Goal: Task Accomplishment & Management: Complete application form

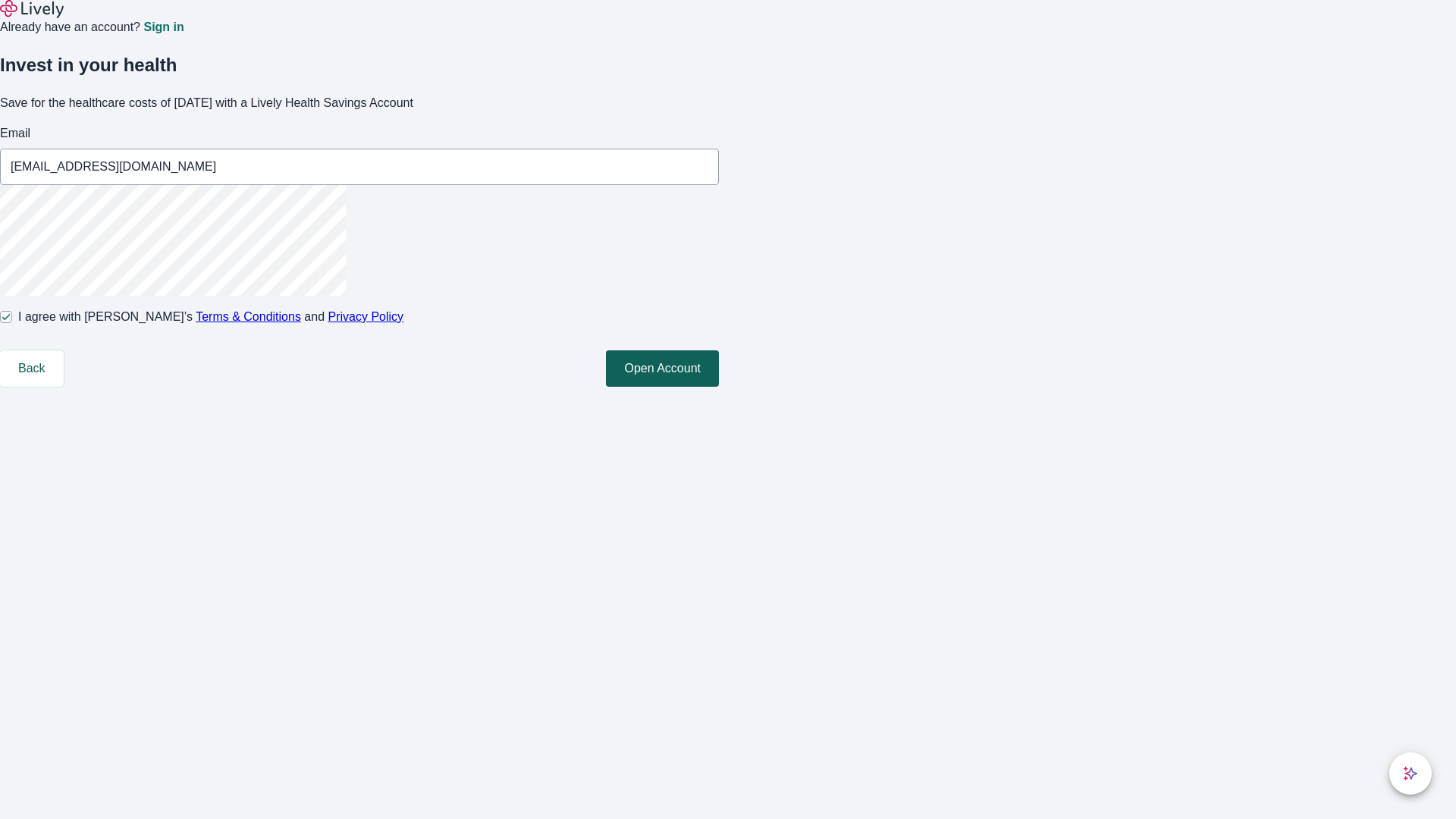
click at [719, 387] on button "Open Account" at bounding box center [662, 369] width 113 height 37
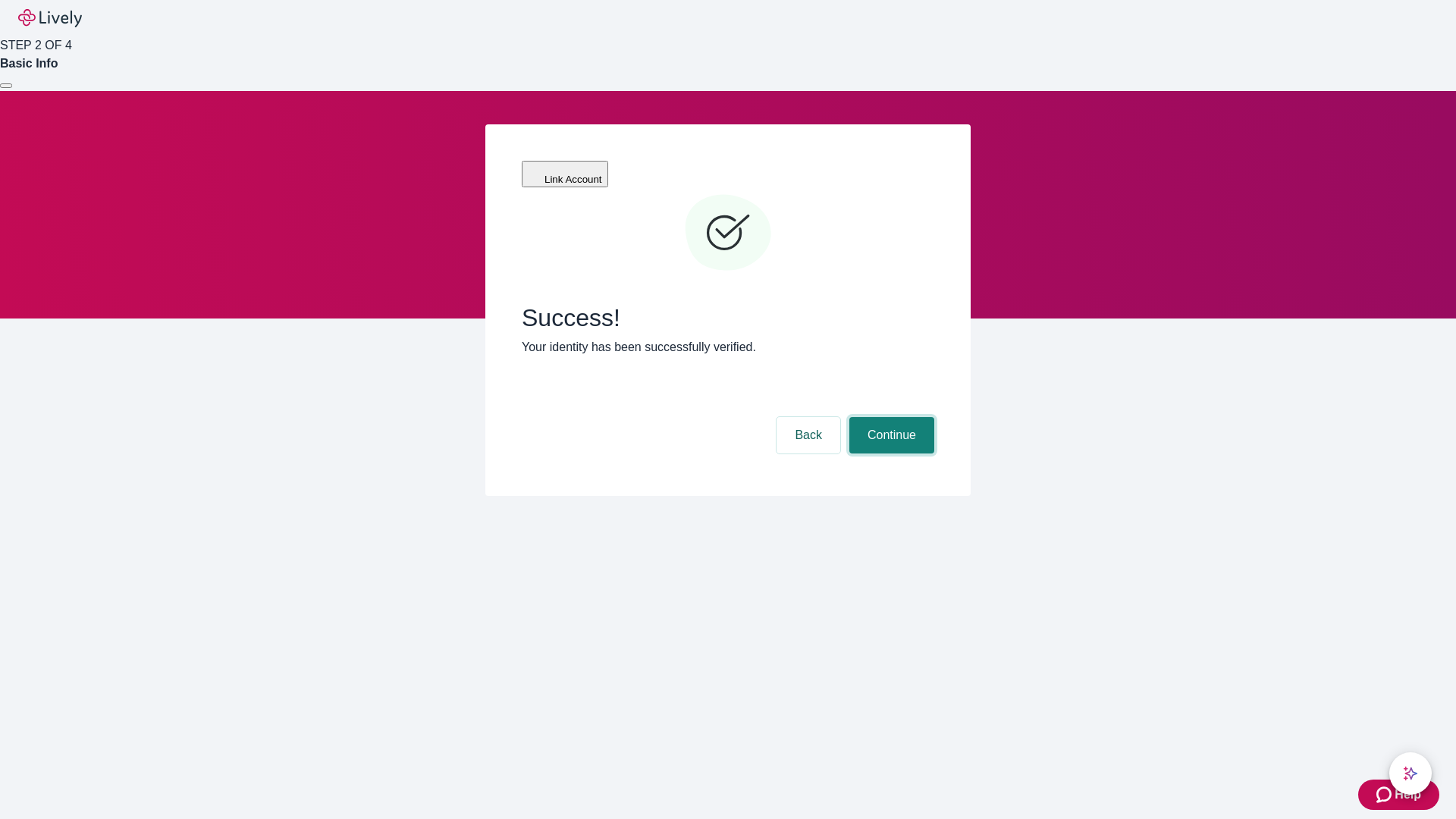
click at [889, 417] on button "Continue" at bounding box center [892, 435] width 85 height 37
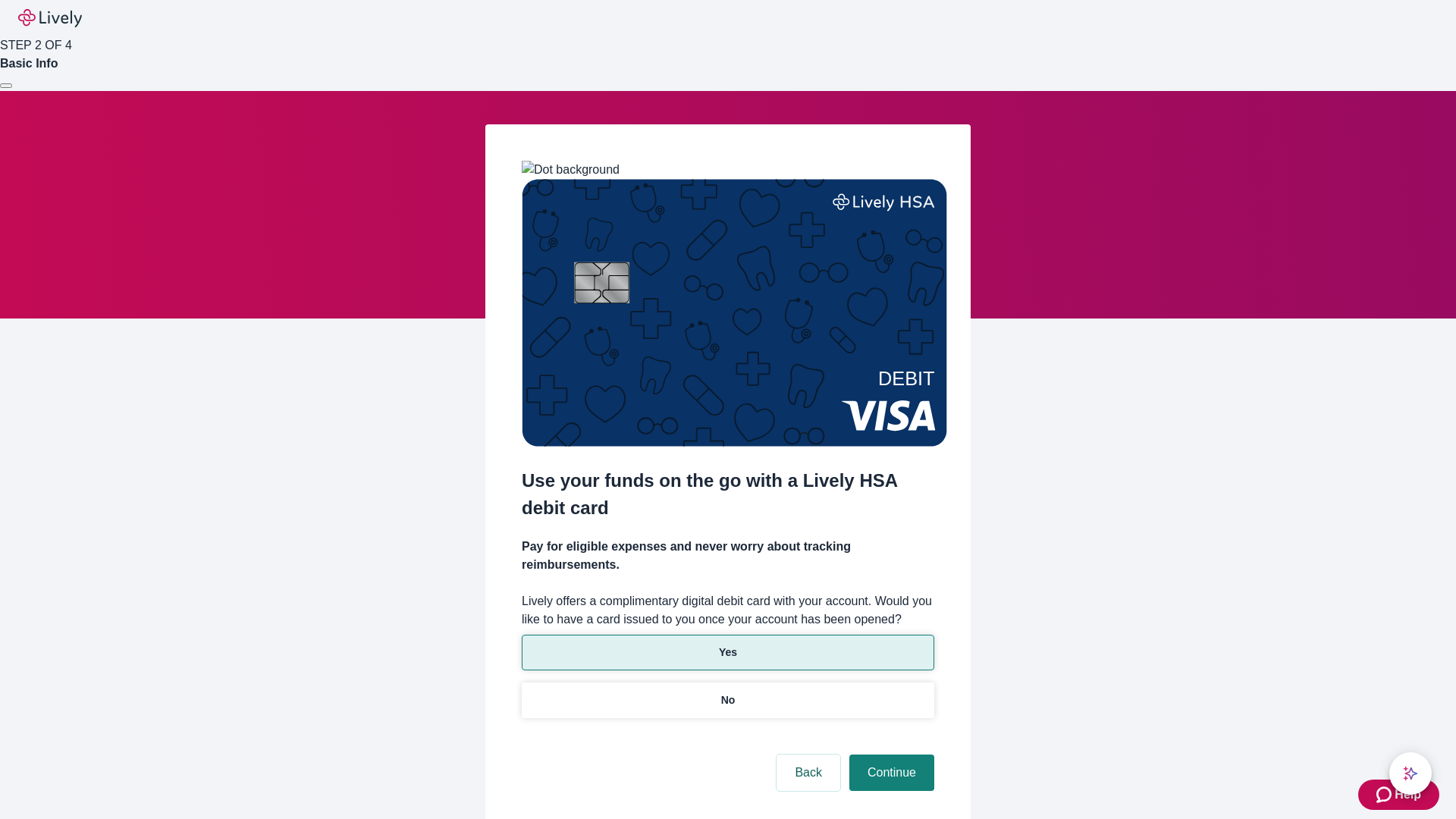
click at [727, 645] on p "Yes" at bounding box center [728, 652] width 18 height 16
click at [889, 755] on button "Continue" at bounding box center [892, 773] width 85 height 37
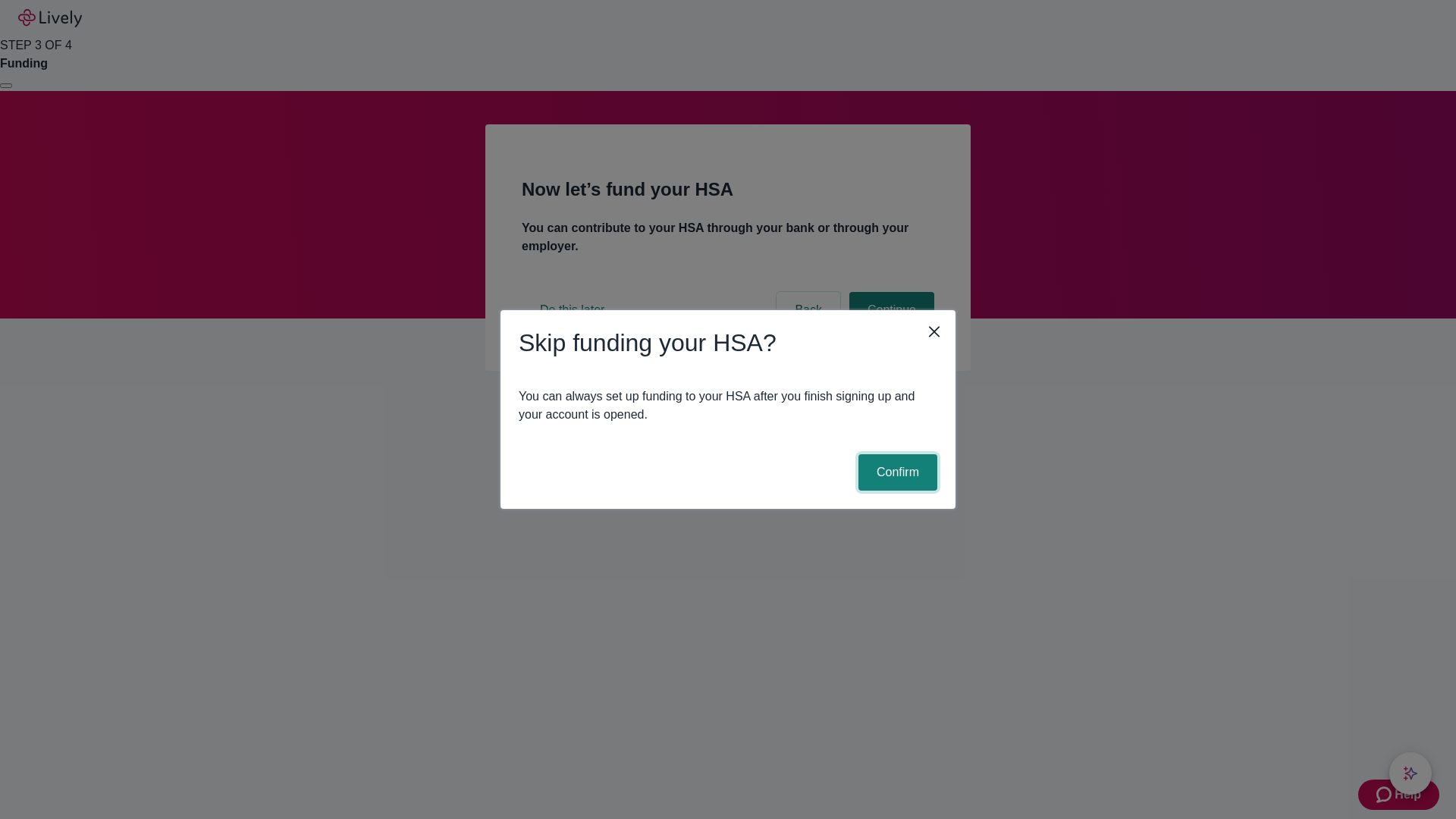
click at [895, 473] on button "Confirm" at bounding box center [897, 473] width 79 height 37
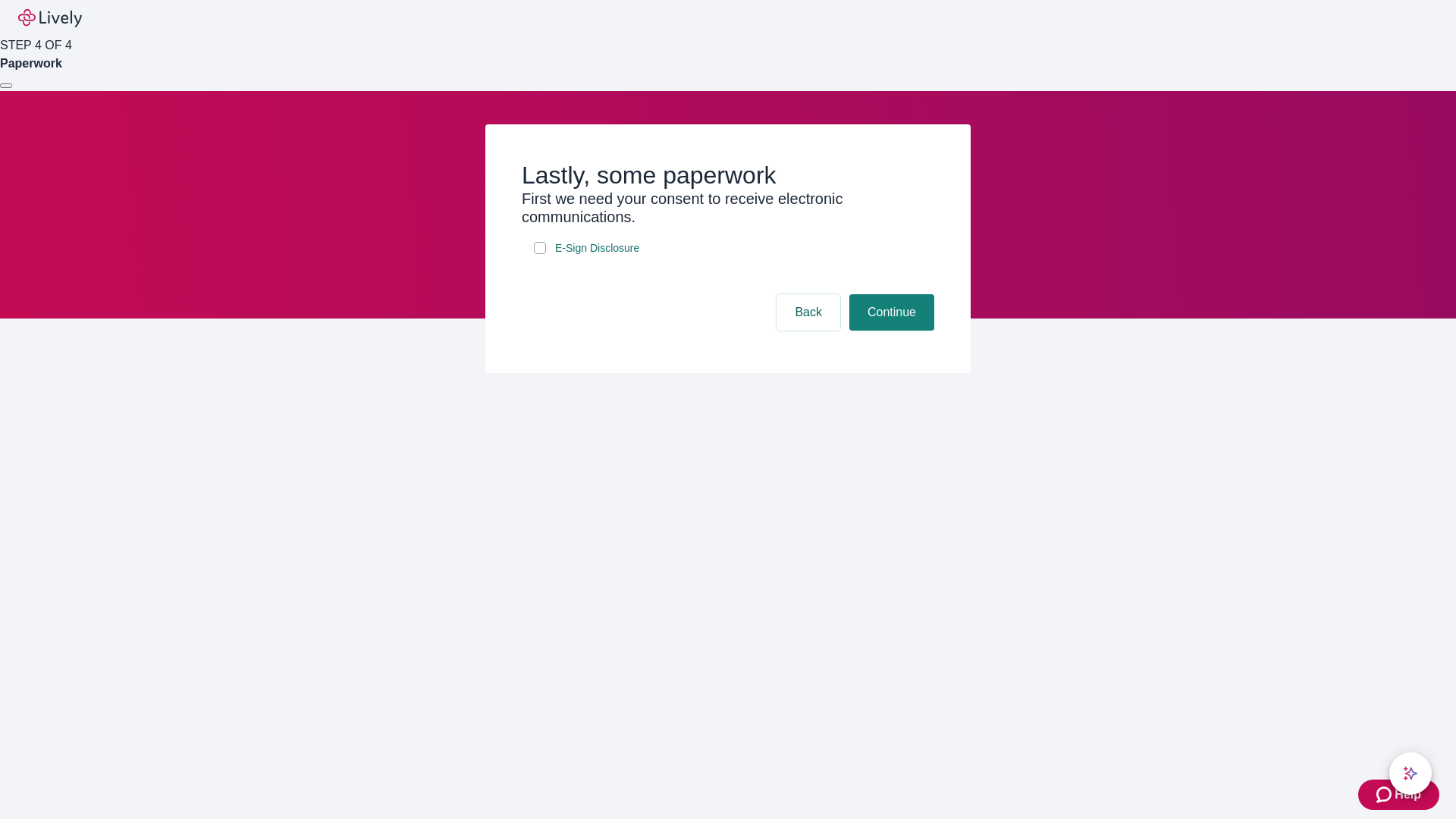
click at [540, 254] on input "E-Sign Disclosure" at bounding box center [540, 248] width 12 height 12
checkbox input "true"
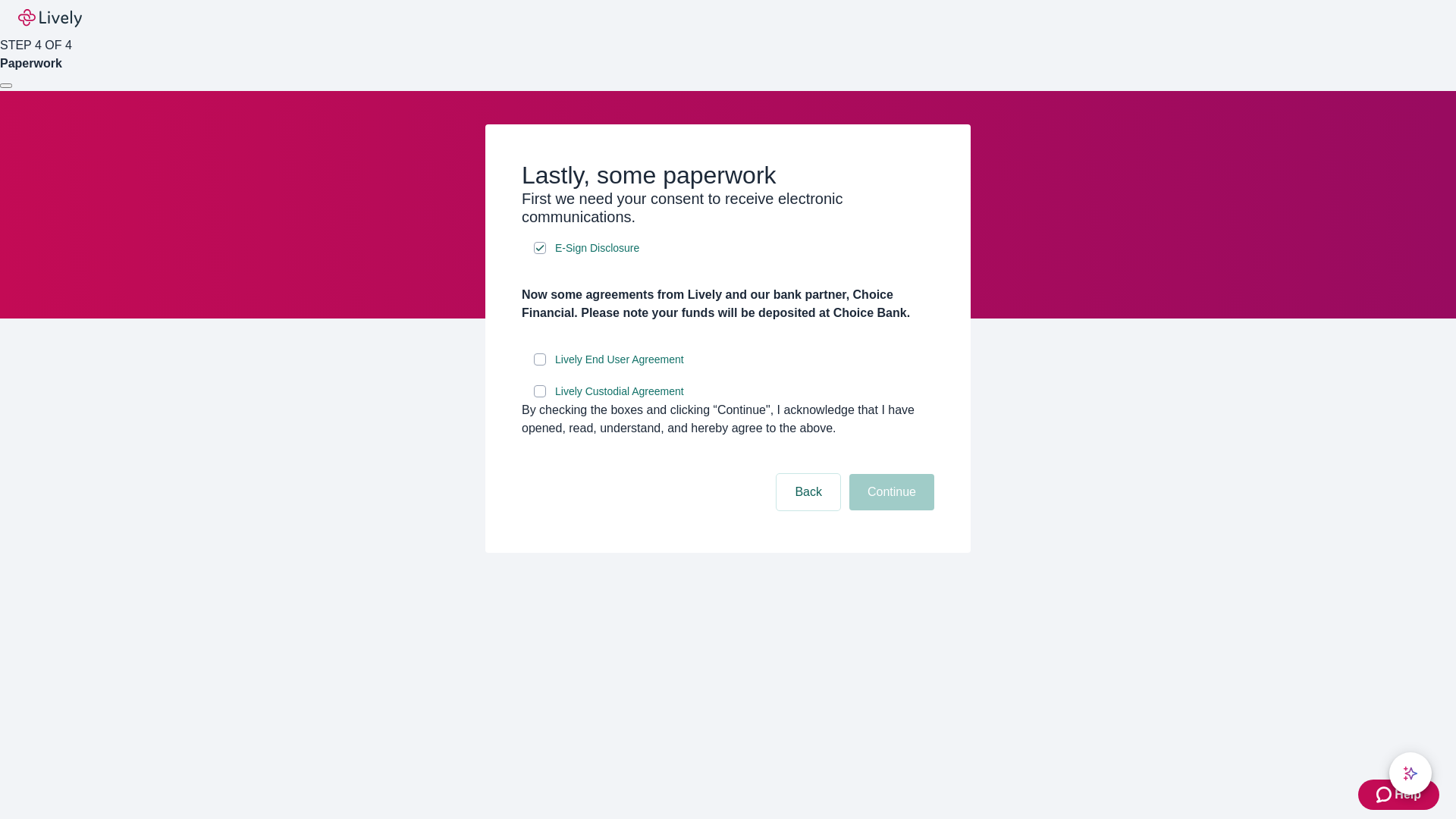
click at [540, 366] on input "Lively End User Agreement" at bounding box center [540, 359] width 12 height 12
checkbox input "true"
click at [540, 398] on input "Lively Custodial Agreement" at bounding box center [540, 392] width 12 height 12
checkbox input "true"
click at [889, 510] on button "Continue" at bounding box center [892, 492] width 85 height 37
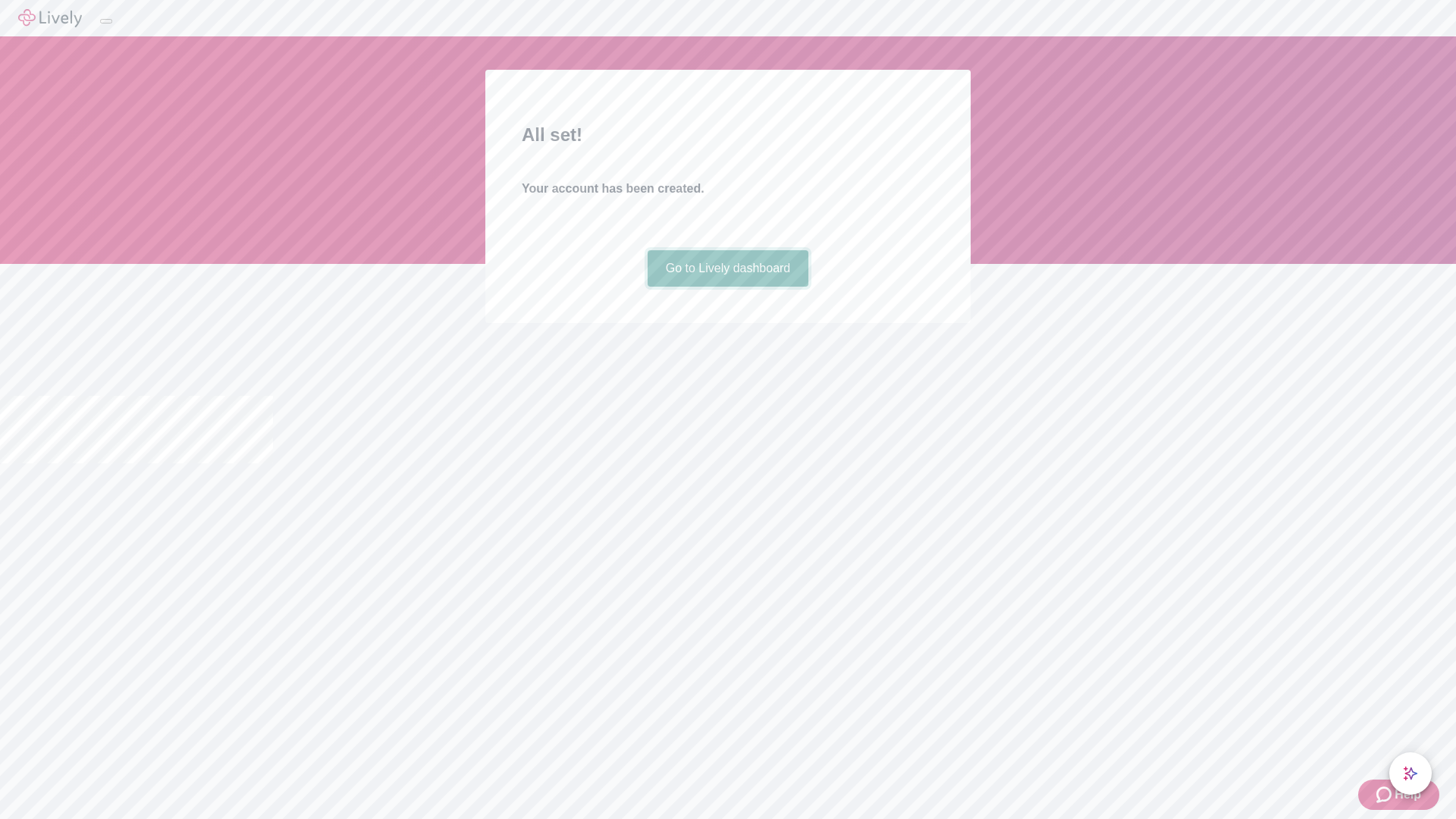
click at [727, 287] on link "Go to Lively dashboard" at bounding box center [728, 268] width 161 height 37
